Goal: Information Seeking & Learning: Learn about a topic

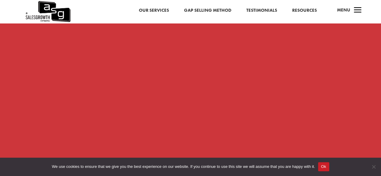
scroll to position [501, 0]
click at [373, 168] on span "Cookie Notice" at bounding box center [373, 167] width 6 height 6
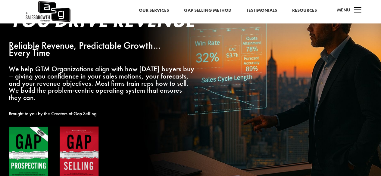
scroll to position [0, 0]
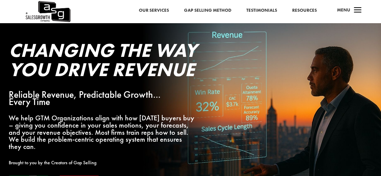
click at [214, 12] on link "Gap Selling Method" at bounding box center [207, 11] width 47 height 8
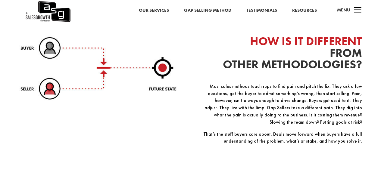
scroll to position [662, 0]
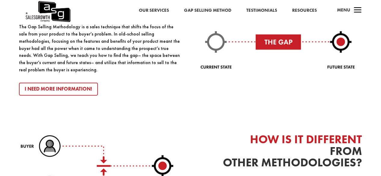
click at [304, 10] on link "Resources" at bounding box center [304, 11] width 25 height 8
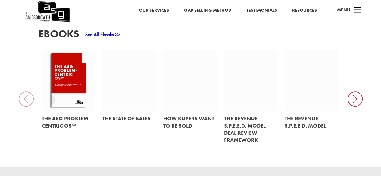
scroll to position [270, 0]
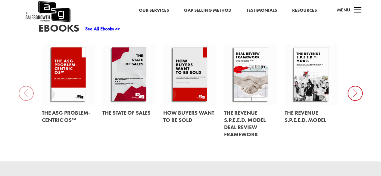
click at [357, 97] on icon at bounding box center [354, 93] width 15 height 15
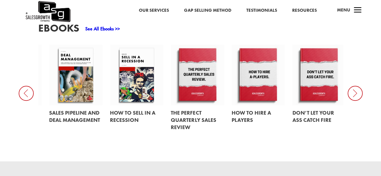
click at [356, 94] on icon at bounding box center [354, 93] width 15 height 15
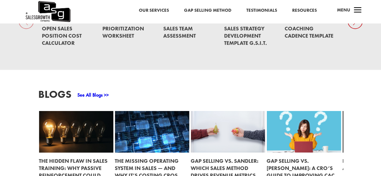
scroll to position [450, 0]
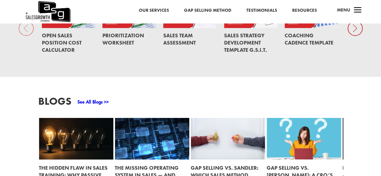
scroll to position [511, 0]
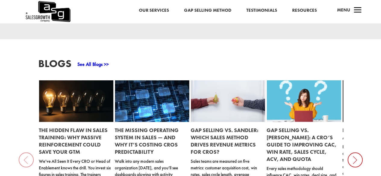
click at [4, 156] on div "Blogs See All Blogs >> The Hidden Flaw in Sales Training: Why Passive Reinforce…" at bounding box center [190, 148] width 381 height 219
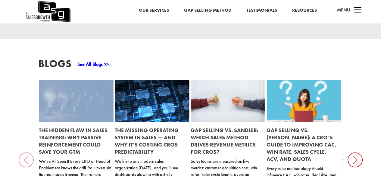
click at [4, 156] on div "Blogs See All Blogs >> The Hidden Flaw in Sales Training: Why Passive Reinforce…" at bounding box center [190, 148] width 381 height 219
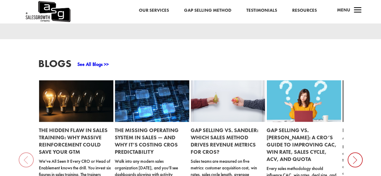
click at [1, 154] on div "Blogs See All Blogs >> The Hidden Flaw in Sales Training: Why Passive Reinforce…" at bounding box center [190, 148] width 381 height 219
click at [0, 156] on div "Blogs See All Blogs >> The Hidden Flaw in Sales Training: Why Passive Reinforce…" at bounding box center [190, 148] width 381 height 219
click at [148, 13] on link "Our Services" at bounding box center [153, 11] width 30 height 8
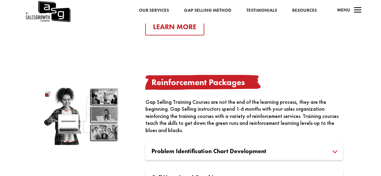
scroll to position [813, 0]
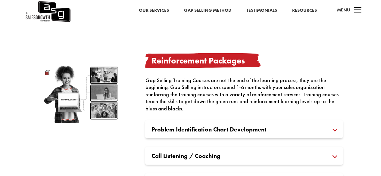
click at [145, 79] on div "Reinforcement Packages Gap Selling Training Courses are not the end of the lear…" at bounding box center [190, 161] width 305 height 232
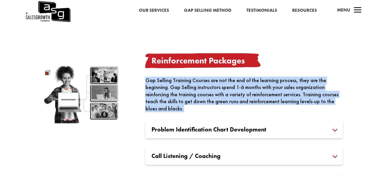
click at [145, 79] on div "Reinforcement Packages Gap Selling Training Courses are not the end of the lear…" at bounding box center [190, 161] width 305 height 232
click at [142, 79] on div "Reinforcement Packages Gap Selling Training Courses are not the end of the lear…" at bounding box center [190, 161] width 305 height 232
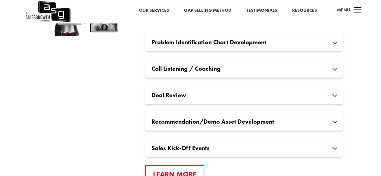
scroll to position [903, 0]
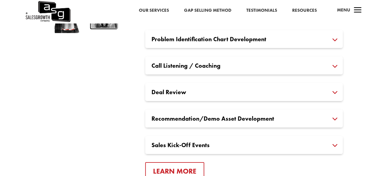
click at [336, 66] on h3 "Call Listening / Coaching" at bounding box center [243, 66] width 185 height 6
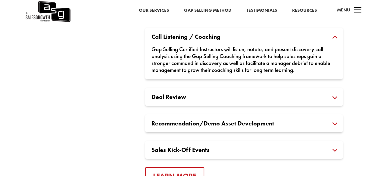
scroll to position [963, 0]
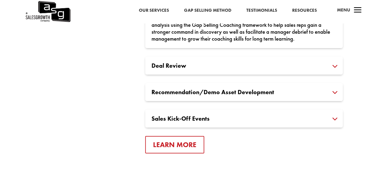
click at [333, 121] on h3 "Sales Kick-Off Events" at bounding box center [243, 119] width 185 height 6
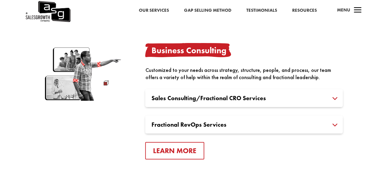
scroll to position [1114, 0]
